Goal: Task Accomplishment & Management: Complete application form

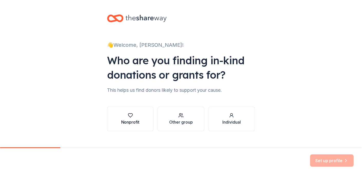
click at [139, 117] on button "Nonprofit" at bounding box center [130, 119] width 46 height 25
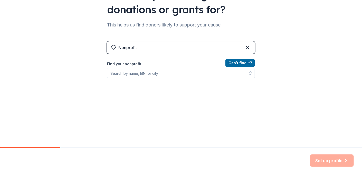
scroll to position [72, 0]
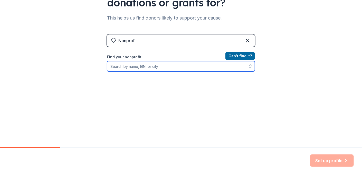
click at [166, 66] on input "Find your nonprofit" at bounding box center [181, 66] width 148 height 10
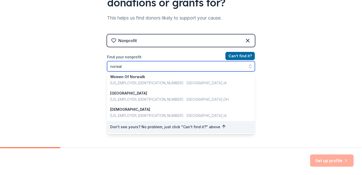
scroll to position [1, 0]
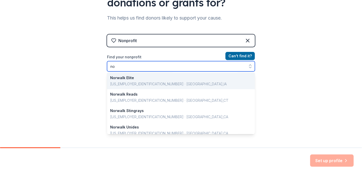
type input "n"
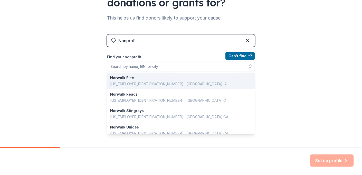
scroll to position [64, 0]
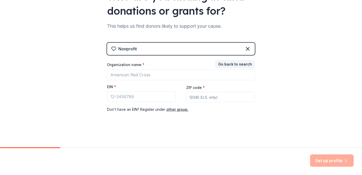
click at [222, 99] on input "ZIP code *" at bounding box center [220, 97] width 69 height 10
type input "06880"
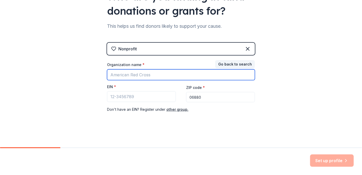
type input "Norwalk Stamford Grassroots Tennis & Education"
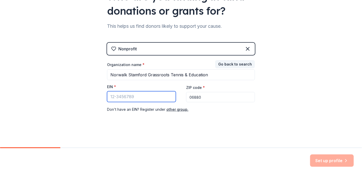
click at [141, 98] on input "EIN *" at bounding box center [141, 96] width 69 height 11
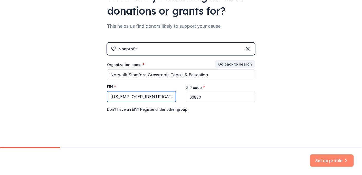
type input "[US_EMPLOYER_IDENTIFICATION_NUMBER]"
click at [328, 161] on button "Set up profile" at bounding box center [332, 160] width 44 height 12
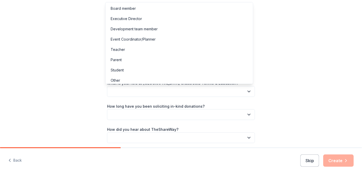
click at [204, 94] on button "button" at bounding box center [181, 91] width 148 height 11
click at [174, 28] on div "Development team member" at bounding box center [179, 29] width 145 height 10
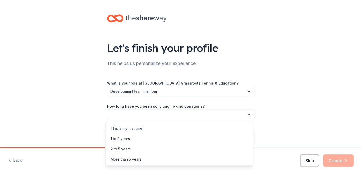
click at [181, 116] on button "button" at bounding box center [181, 114] width 148 height 11
click at [180, 142] on div "1 to 2 years" at bounding box center [179, 139] width 145 height 10
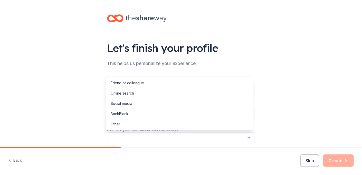
click at [180, 139] on button "button" at bounding box center [181, 137] width 148 height 11
click at [164, 98] on div "Online search" at bounding box center [179, 93] width 145 height 10
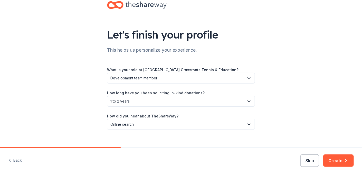
scroll to position [20, 0]
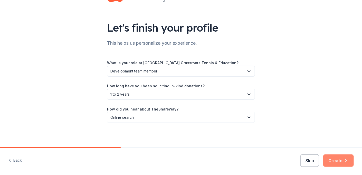
click at [340, 159] on button "Create" at bounding box center [338, 160] width 31 height 12
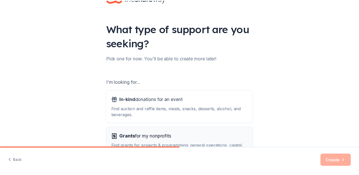
scroll to position [60, 0]
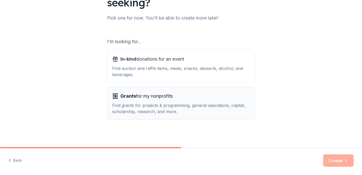
click at [163, 98] on span "Grants for my nonprofits" at bounding box center [146, 96] width 52 height 8
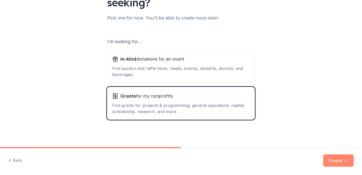
click at [337, 160] on button "Create" at bounding box center [338, 160] width 31 height 12
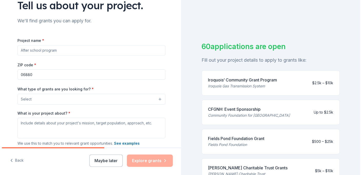
scroll to position [51, 0]
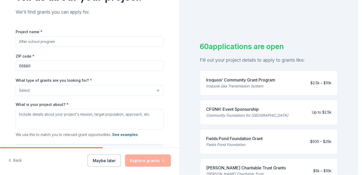
click at [94, 90] on button "Select" at bounding box center [90, 90] width 148 height 11
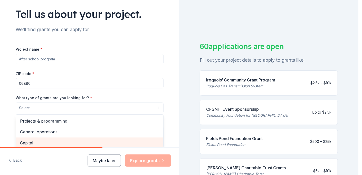
scroll to position [25, 0]
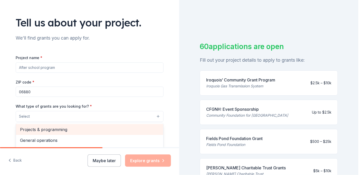
click at [87, 129] on span "Projects & programming" at bounding box center [89, 129] width 139 height 7
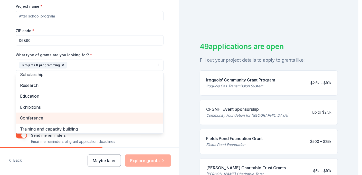
scroll to position [0, 0]
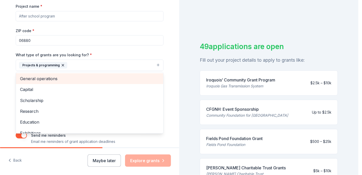
click at [83, 81] on span "General operations" at bounding box center [89, 78] width 139 height 7
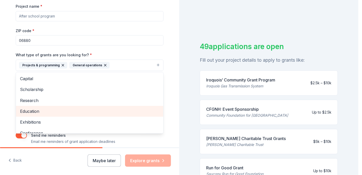
click at [82, 109] on span "Education" at bounding box center [89, 111] width 139 height 7
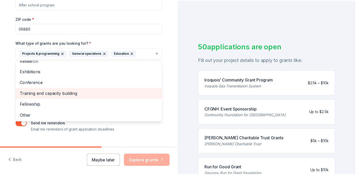
scroll to position [99, 0]
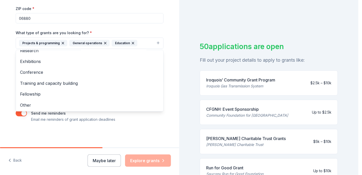
click at [158, 127] on div "Tell us about your project. We'll find grants you can apply for. Project name *…" at bounding box center [89, 24] width 164 height 246
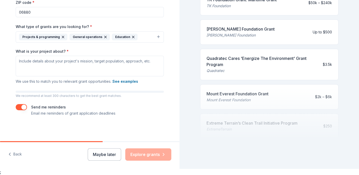
scroll to position [231, 0]
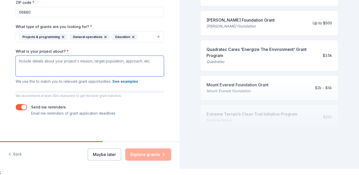
click at [35, 68] on textarea "What is your project about? *" at bounding box center [90, 66] width 148 height 21
paste textarea "Norwalk Stamford Grassroots Tennis & Education is a youth development nonprofit…"
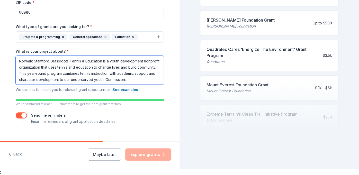
paste textarea "To help youth build strength of character and a foundation for success on the t…"
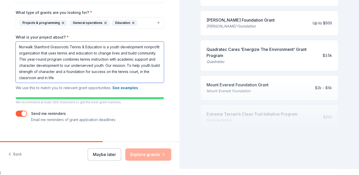
scroll to position [119, 0]
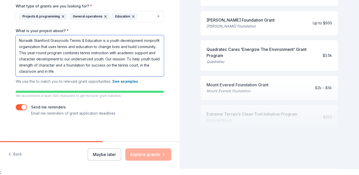
type textarea "Norwalk Stamford Grassroots Tennis & Education is a youth development nonprofit…"
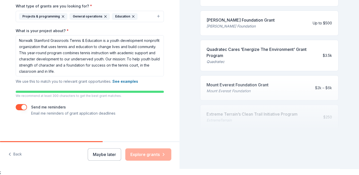
click at [146, 156] on div "Maybe later Explore grants" at bounding box center [129, 154] width 83 height 12
click at [148, 119] on div "Tell us about your project. We'll find grants you can apply for. Project name *…" at bounding box center [89, 7] width 164 height 267
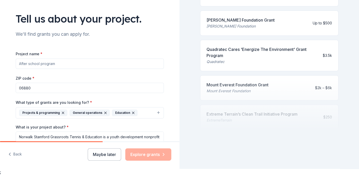
scroll to position [16, 0]
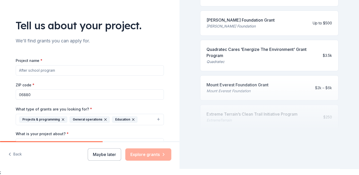
click at [22, 69] on input "Project name *" at bounding box center [90, 70] width 148 height 10
drag, startPoint x: 17, startPoint y: 71, endPoint x: 66, endPoint y: 70, distance: 48.6
click at [66, 70] on input "Project name *" at bounding box center [90, 70] width 148 height 10
click at [65, 71] on input "Project name *" at bounding box center [90, 70] width 148 height 10
click at [58, 70] on input "Project name *" at bounding box center [90, 70] width 148 height 10
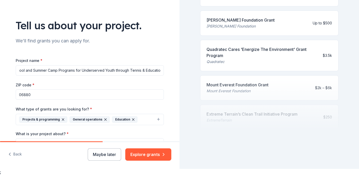
scroll to position [0, 17]
type input "After School and Summer Camp Programs for Underserved Youth through Tennis & Ed…"
click at [128, 131] on div "What is your project about? * Norwalk Stamford Grassroots Tennis & Education is…" at bounding box center [90, 159] width 148 height 57
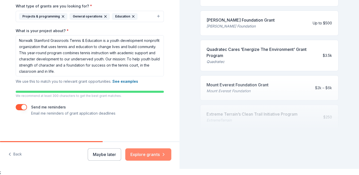
click at [147, 157] on button "Explore grants" at bounding box center [148, 154] width 46 height 12
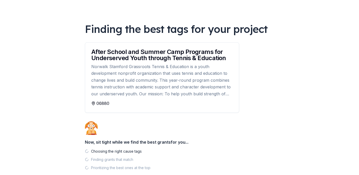
scroll to position [51, 0]
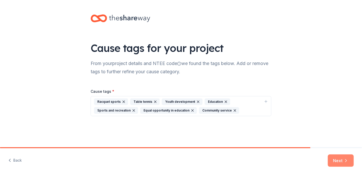
click at [338, 161] on button "Next" at bounding box center [341, 160] width 26 height 12
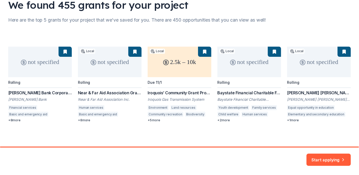
scroll to position [44, 0]
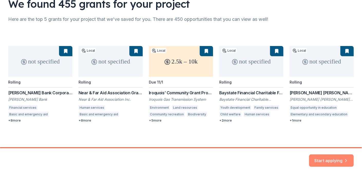
click at [325, 160] on button "Start applying" at bounding box center [331, 158] width 45 height 12
